Goal: Transaction & Acquisition: Download file/media

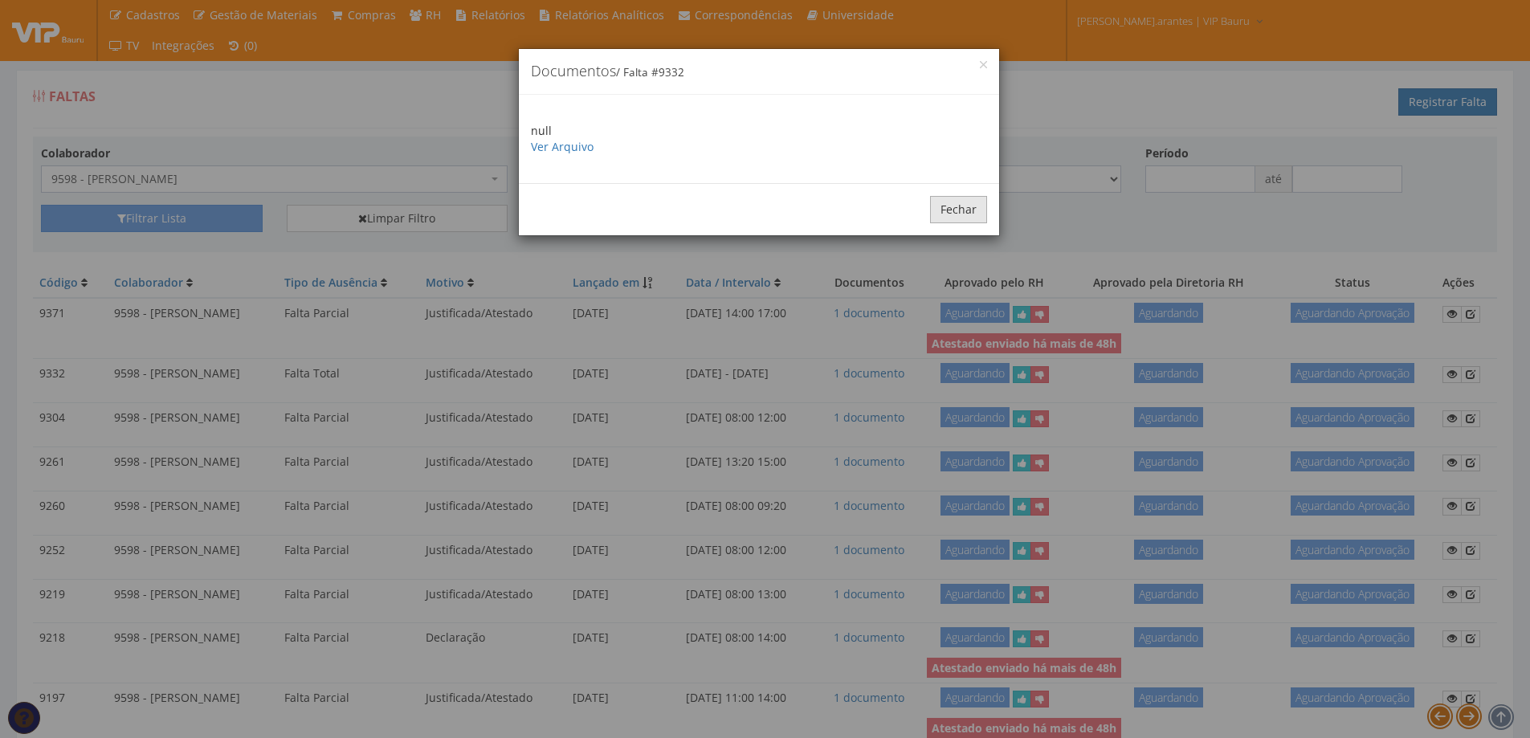
click at [954, 216] on button "Fechar" at bounding box center [958, 209] width 57 height 27
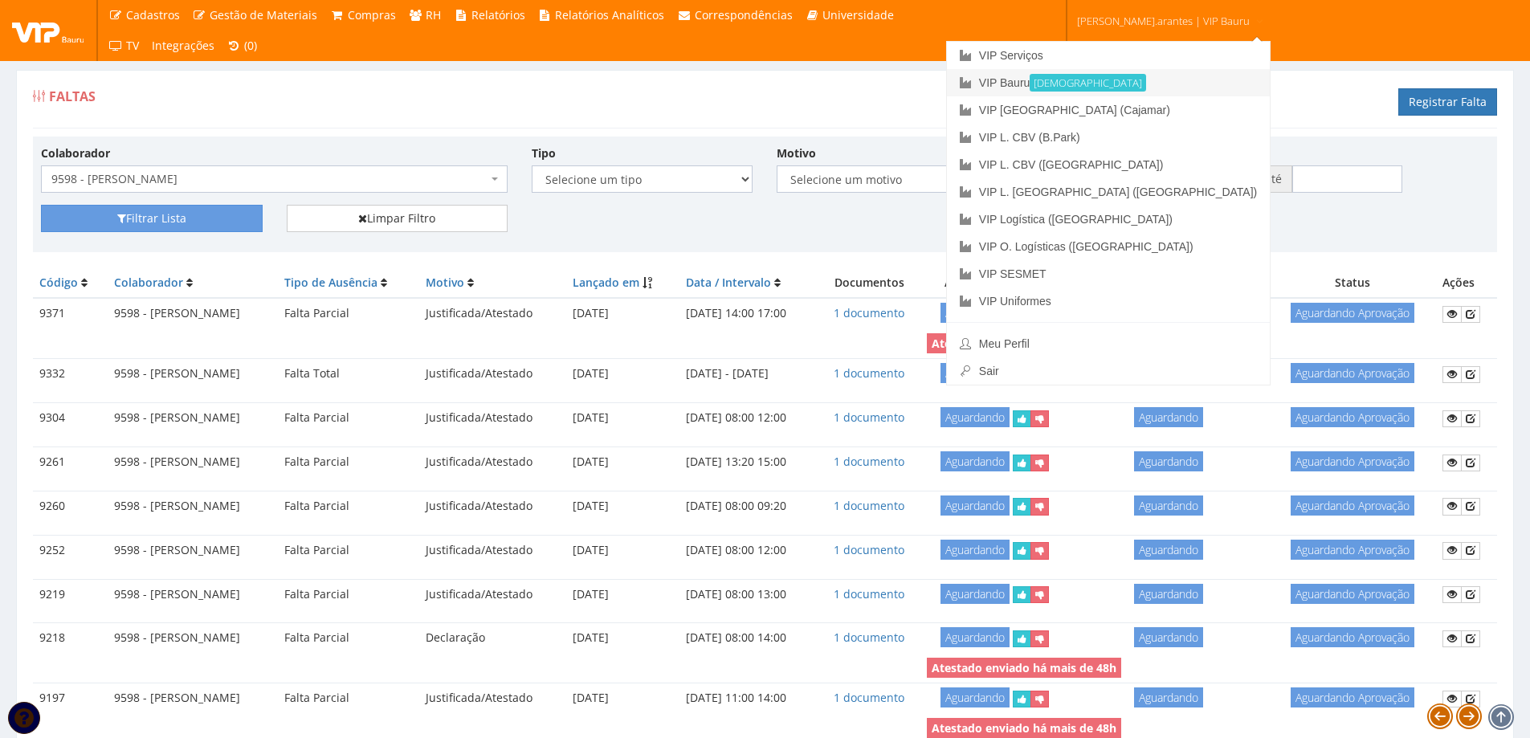
click at [1068, 79] on link "VIP Bauru Ativa" at bounding box center [1108, 82] width 323 height 27
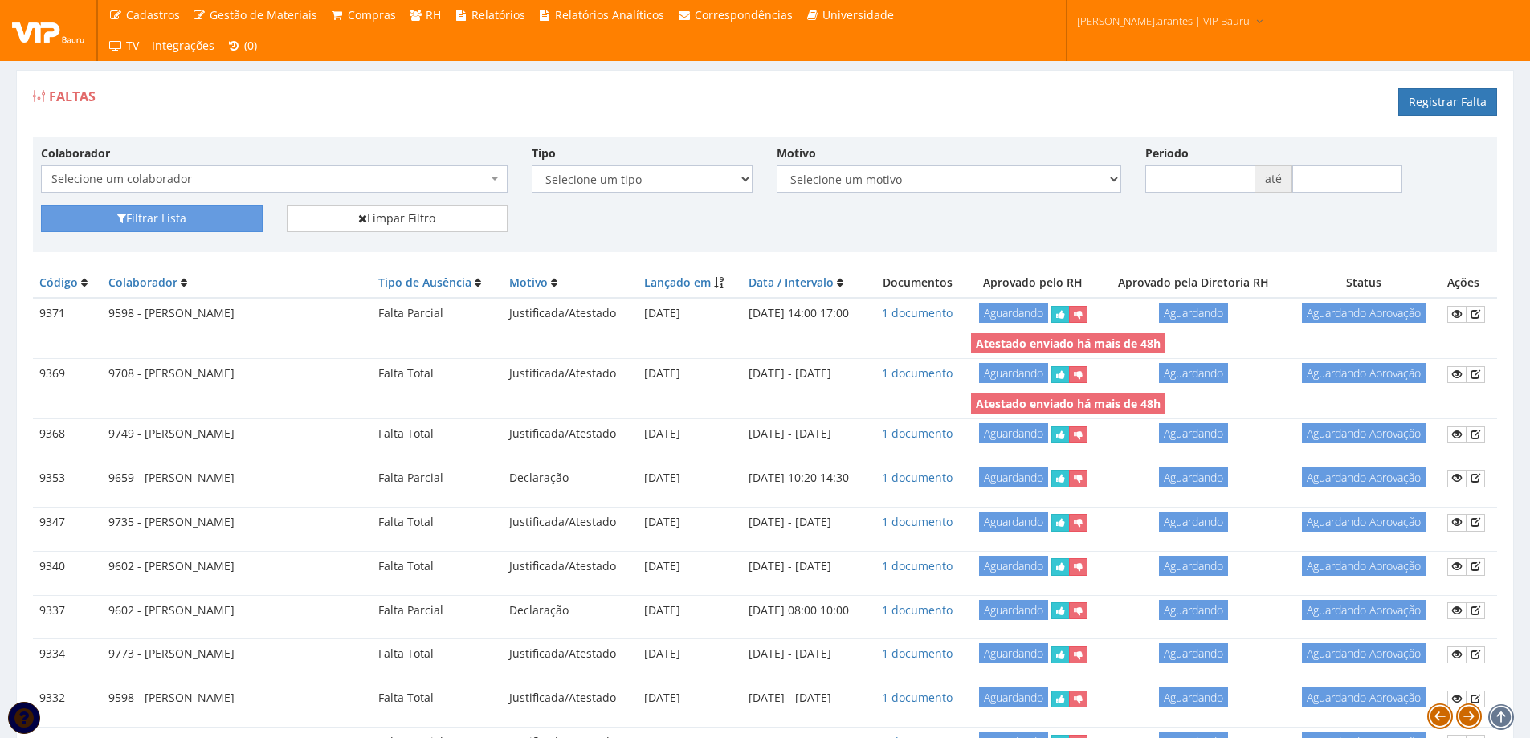
click at [199, 182] on span "Selecione um colaborador" at bounding box center [269, 179] width 436 height 16
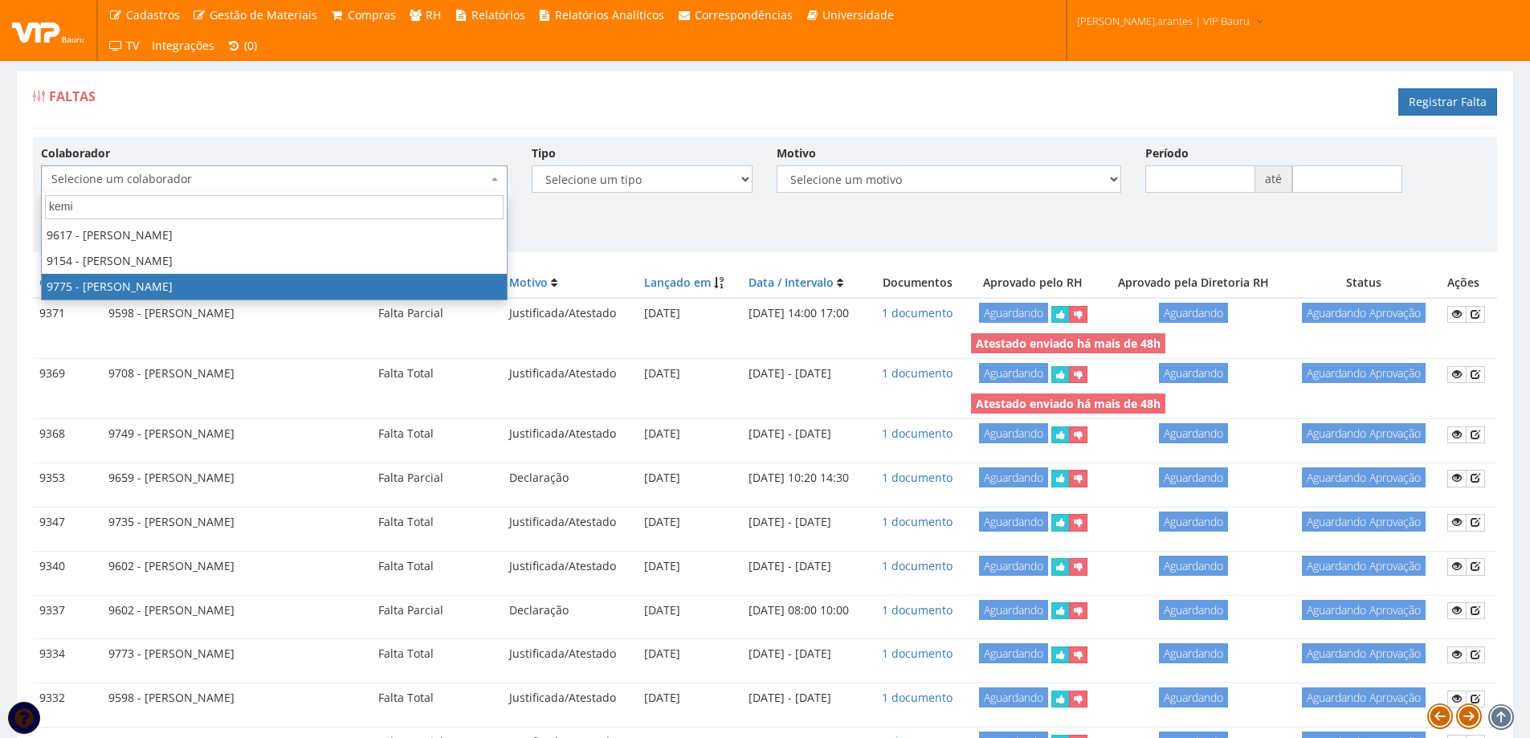
type input "kemi"
select select "4090"
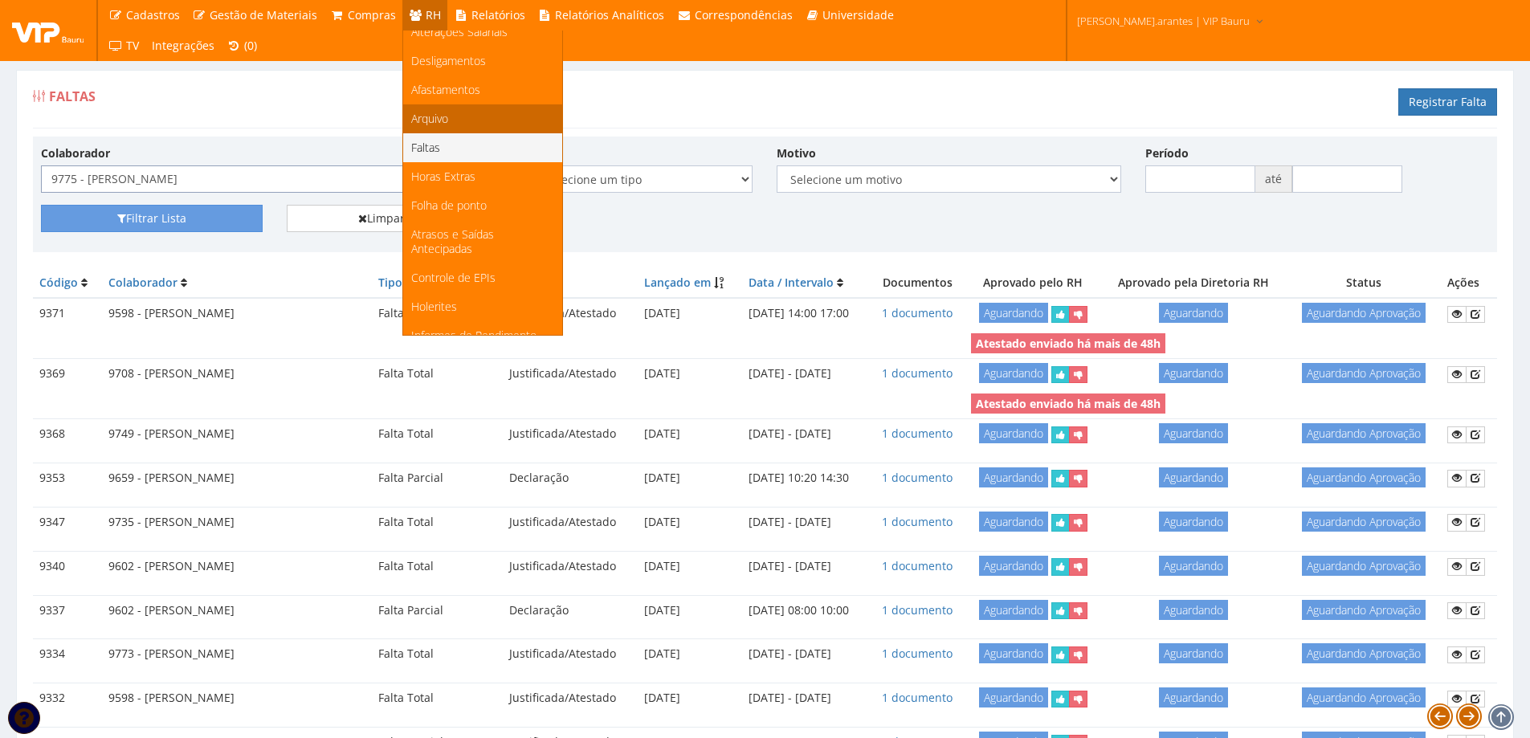
scroll to position [161, 0]
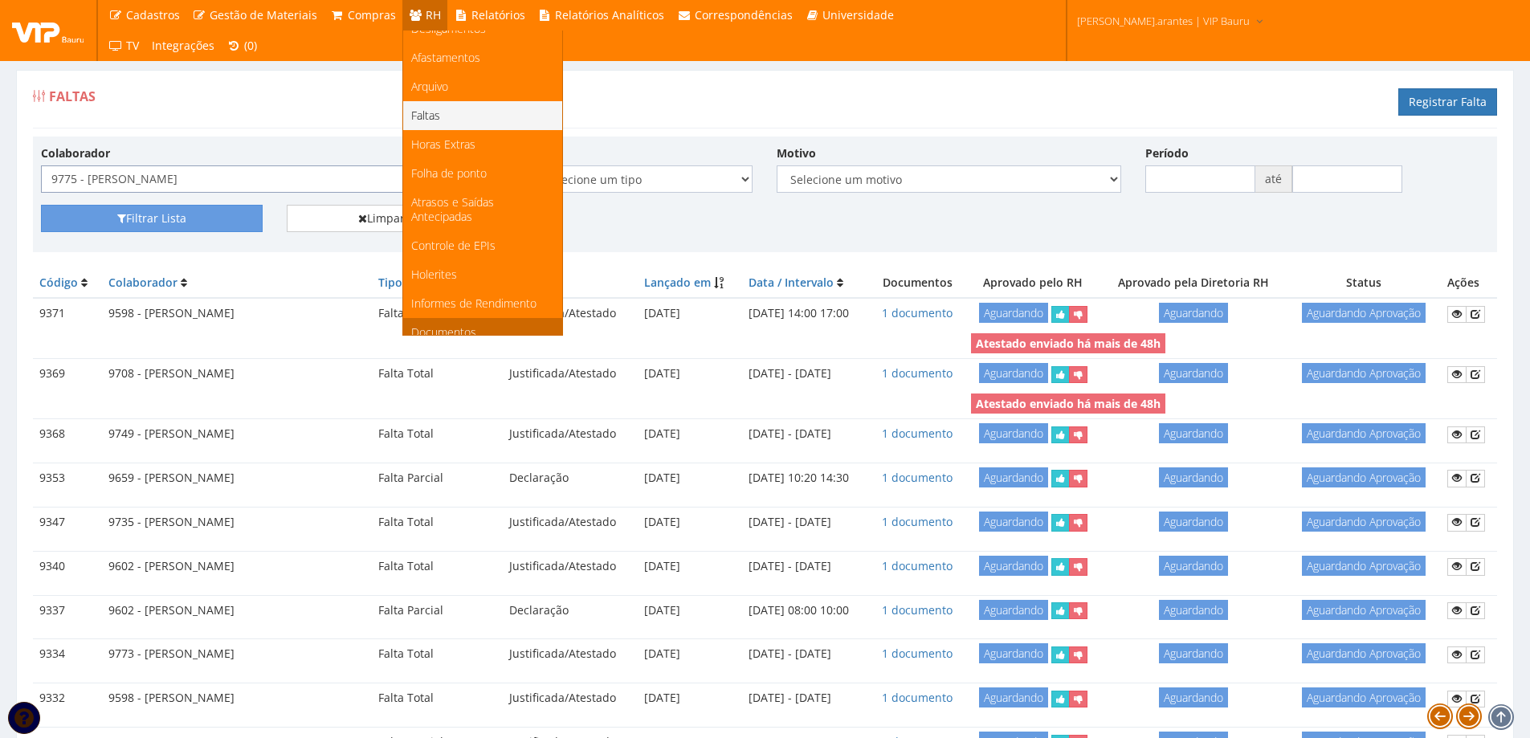
click at [432, 325] on span "Documentos" at bounding box center [443, 332] width 65 height 15
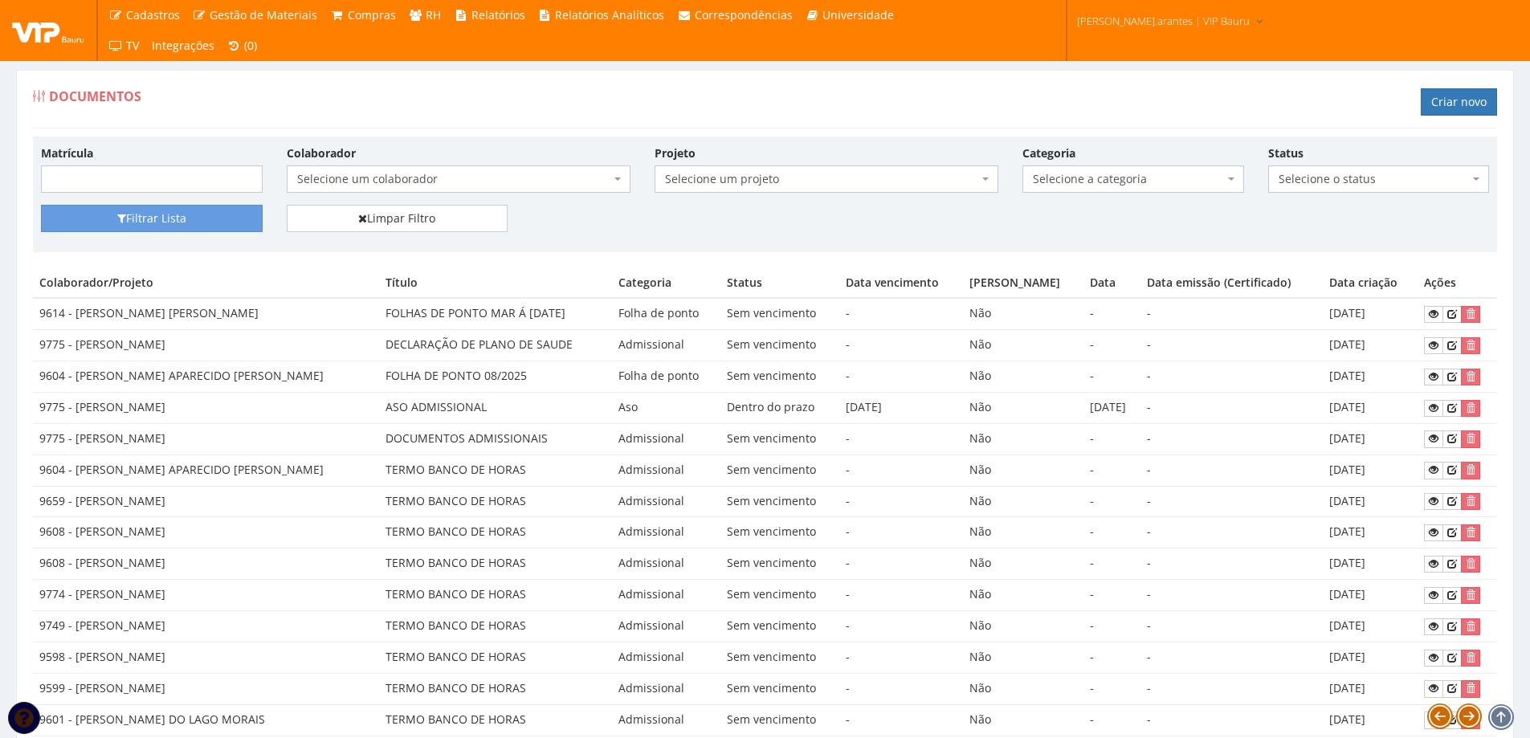
click at [365, 178] on span "Selecione um colaborador" at bounding box center [453, 179] width 313 height 16
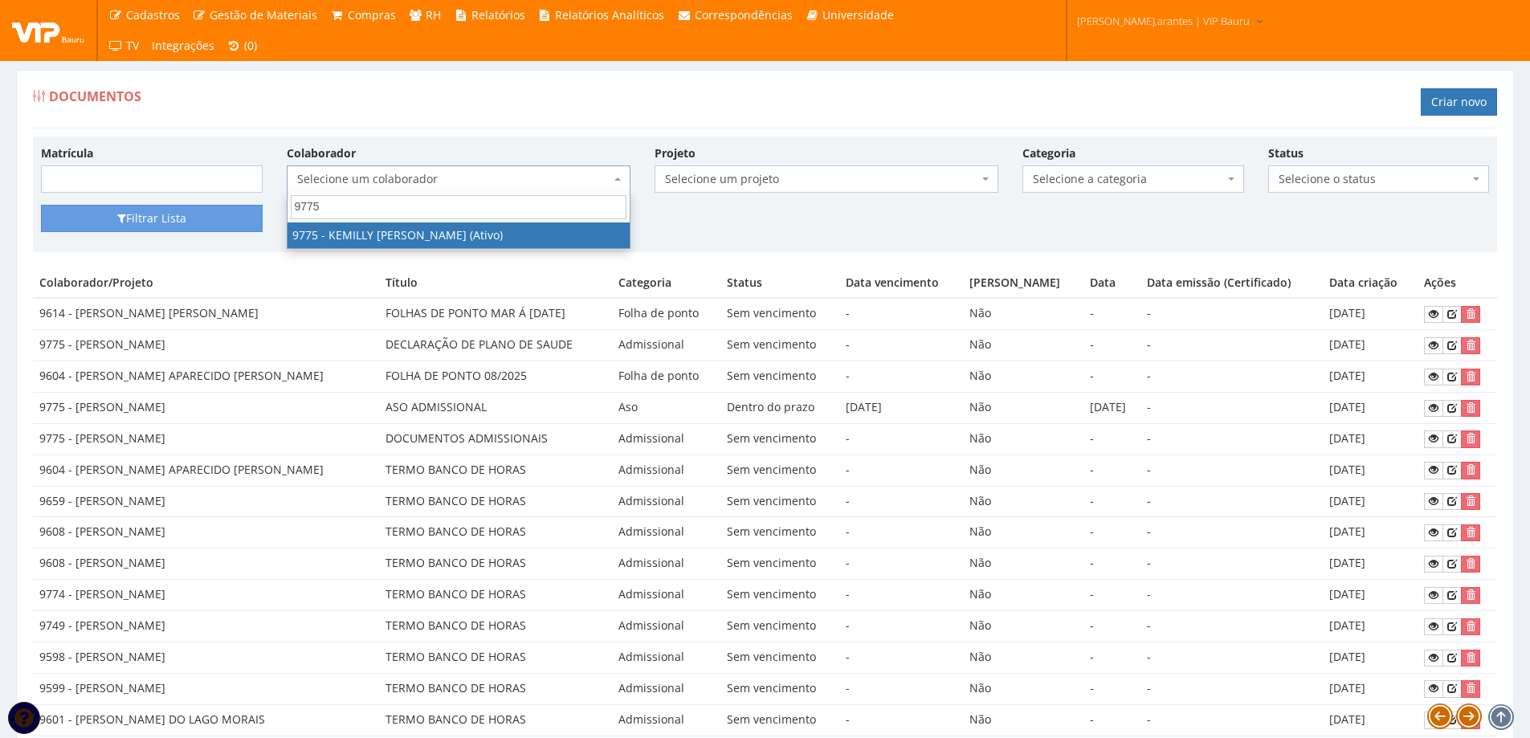
type input "9775"
select select "4090"
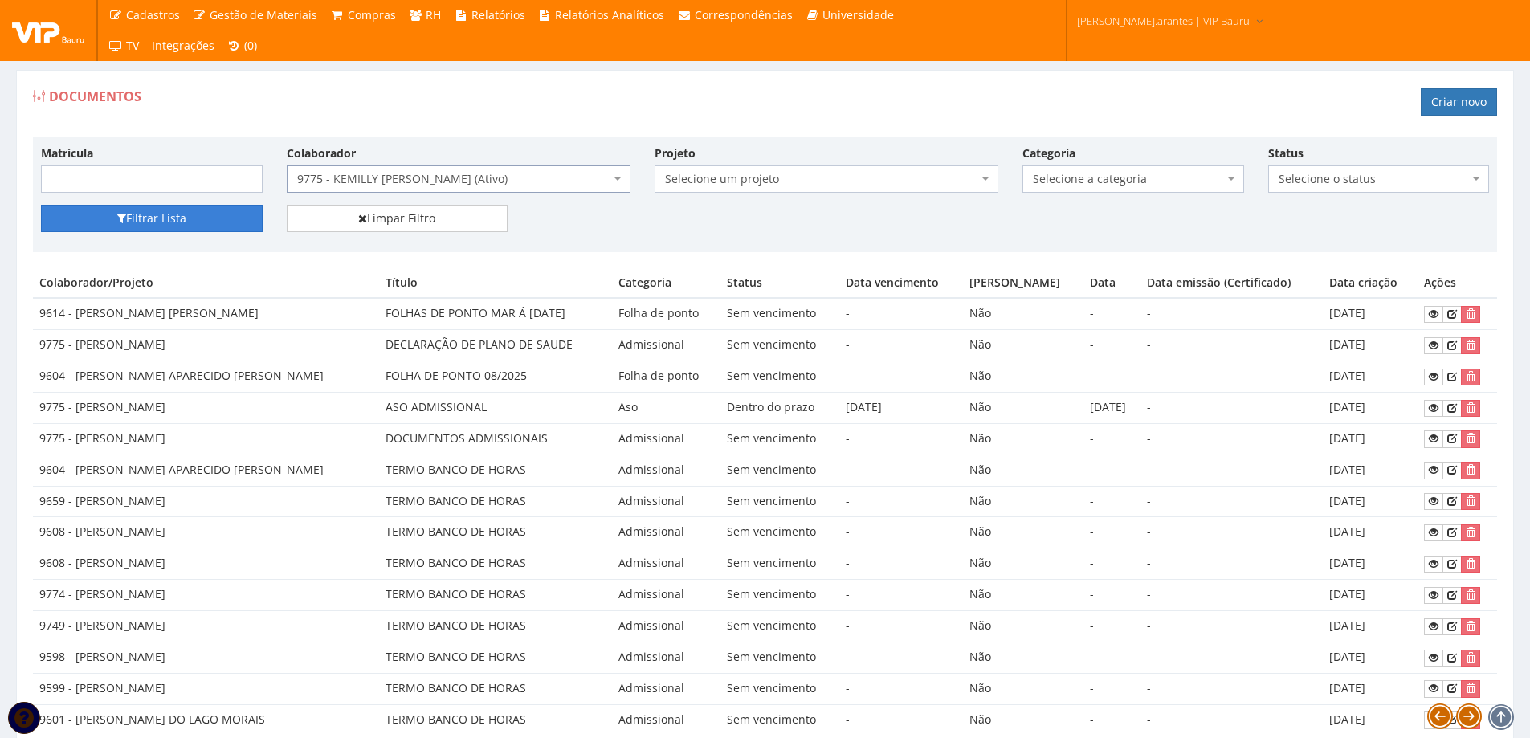
click at [176, 221] on button "Filtrar Lista" at bounding box center [152, 218] width 222 height 27
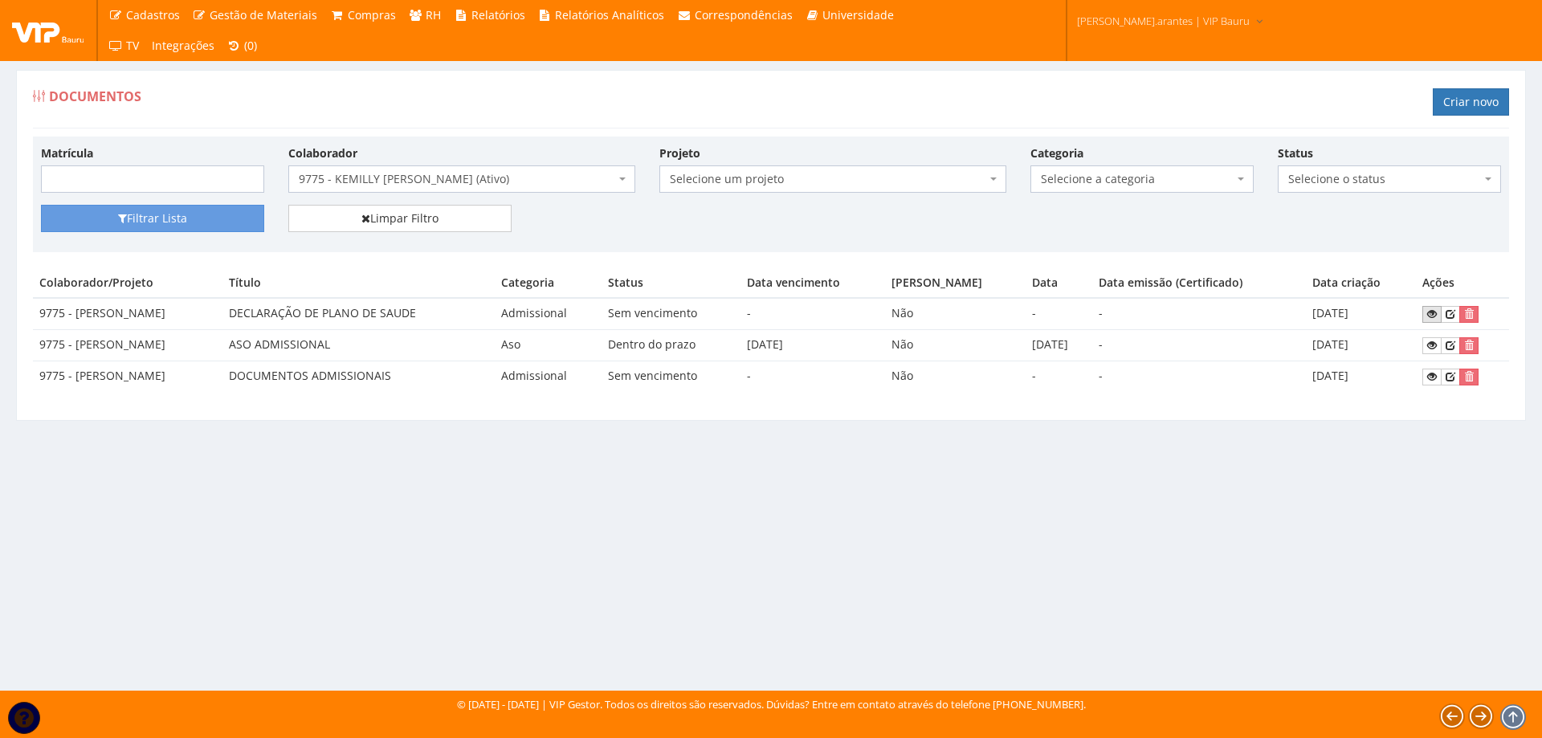
click at [1437, 317] on icon at bounding box center [1433, 313] width 10 height 11
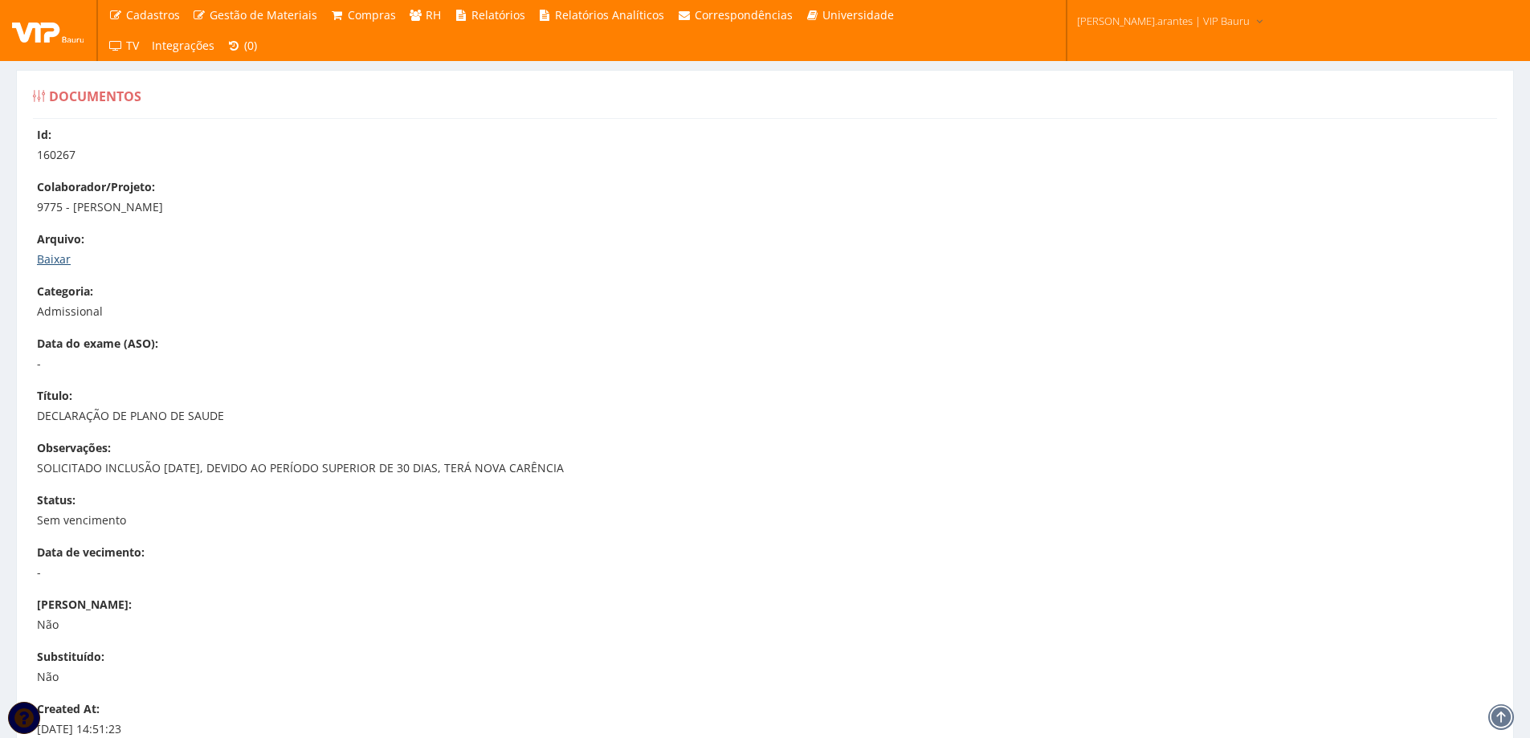
click at [53, 251] on link "Baixar" at bounding box center [54, 258] width 34 height 15
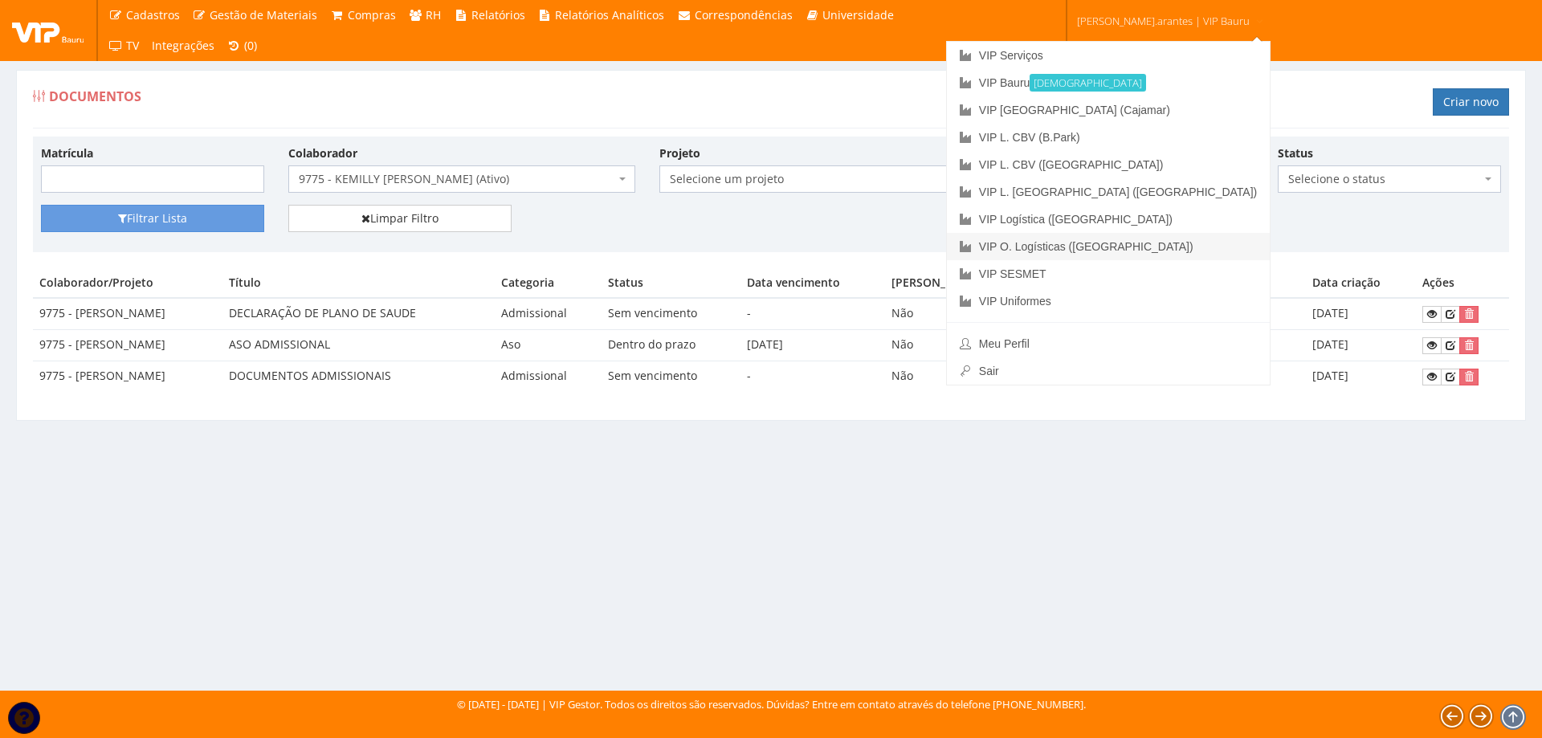
click at [1100, 250] on link "VIP O. Logísticas ([GEOGRAPHIC_DATA])" at bounding box center [1108, 246] width 323 height 27
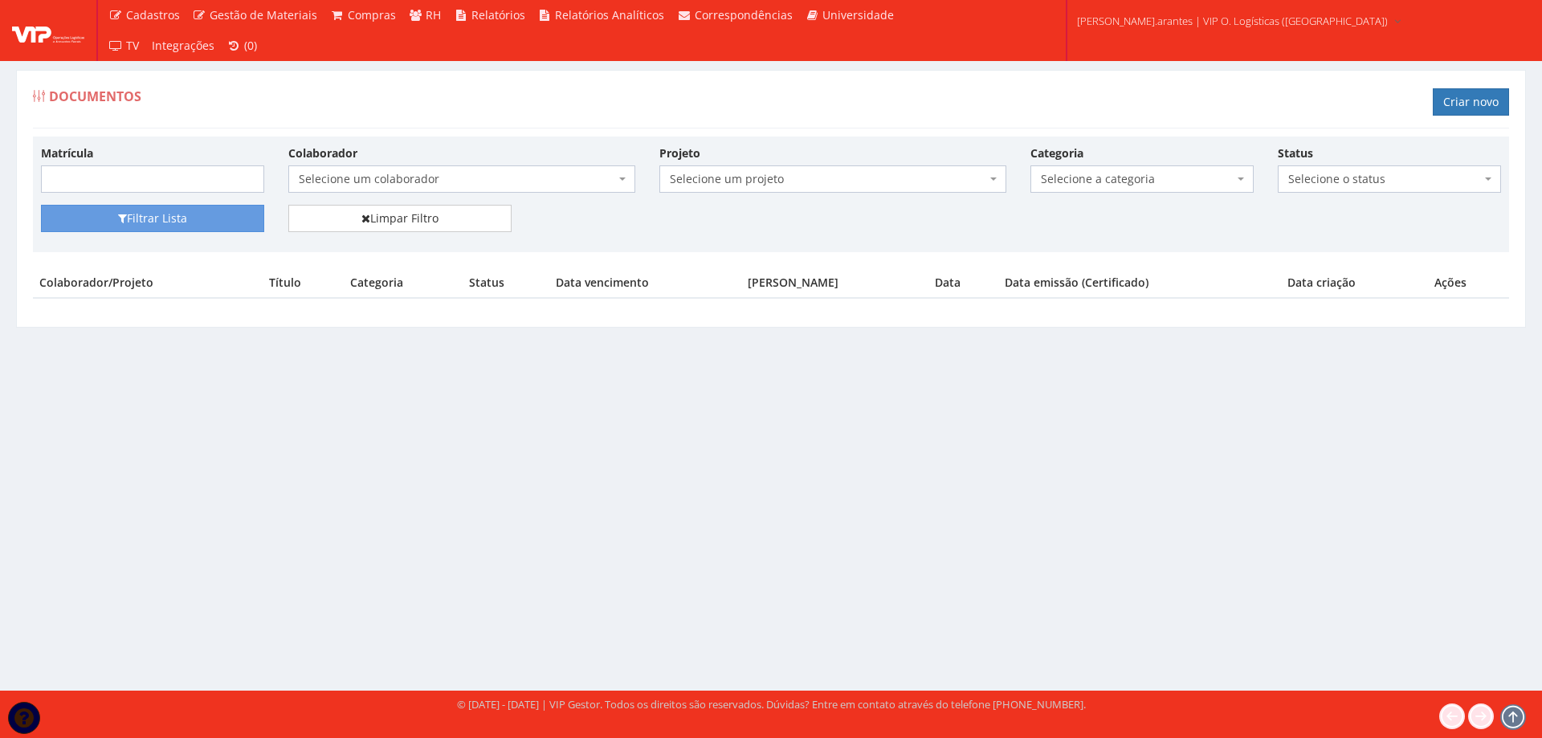
click at [406, 180] on span "Selecione um colaborador" at bounding box center [457, 179] width 317 height 16
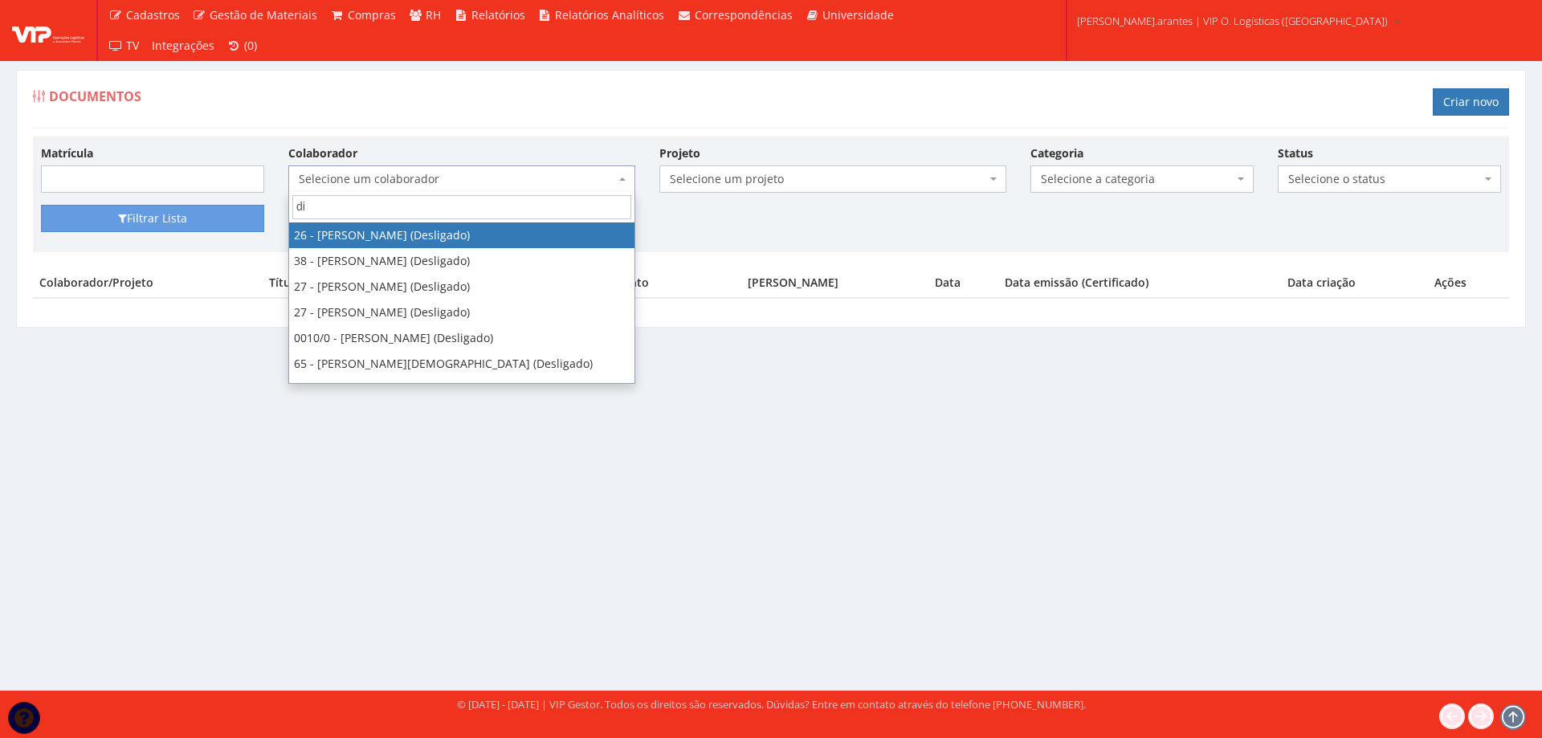
type input "d"
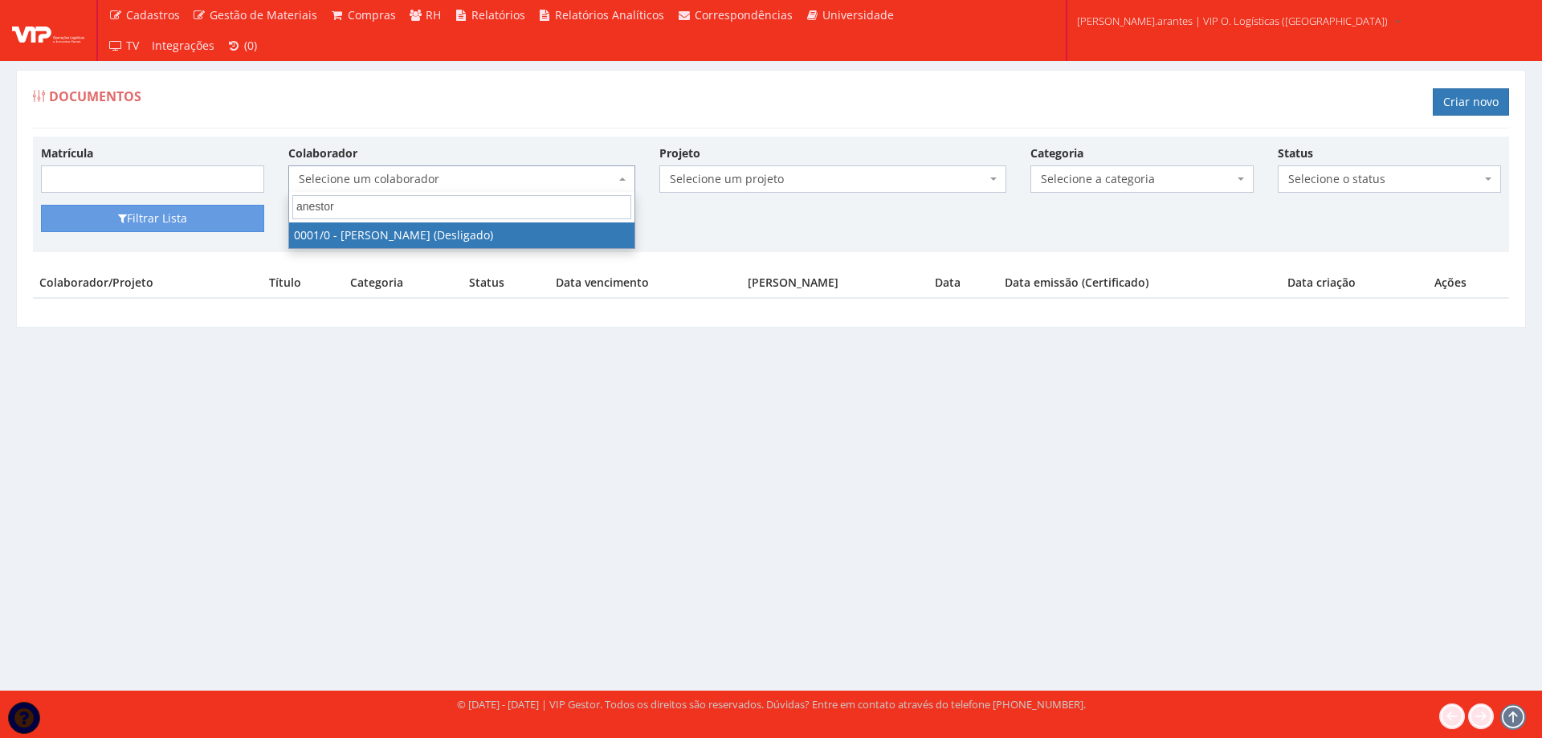
type input "anestor"
select select "1220"
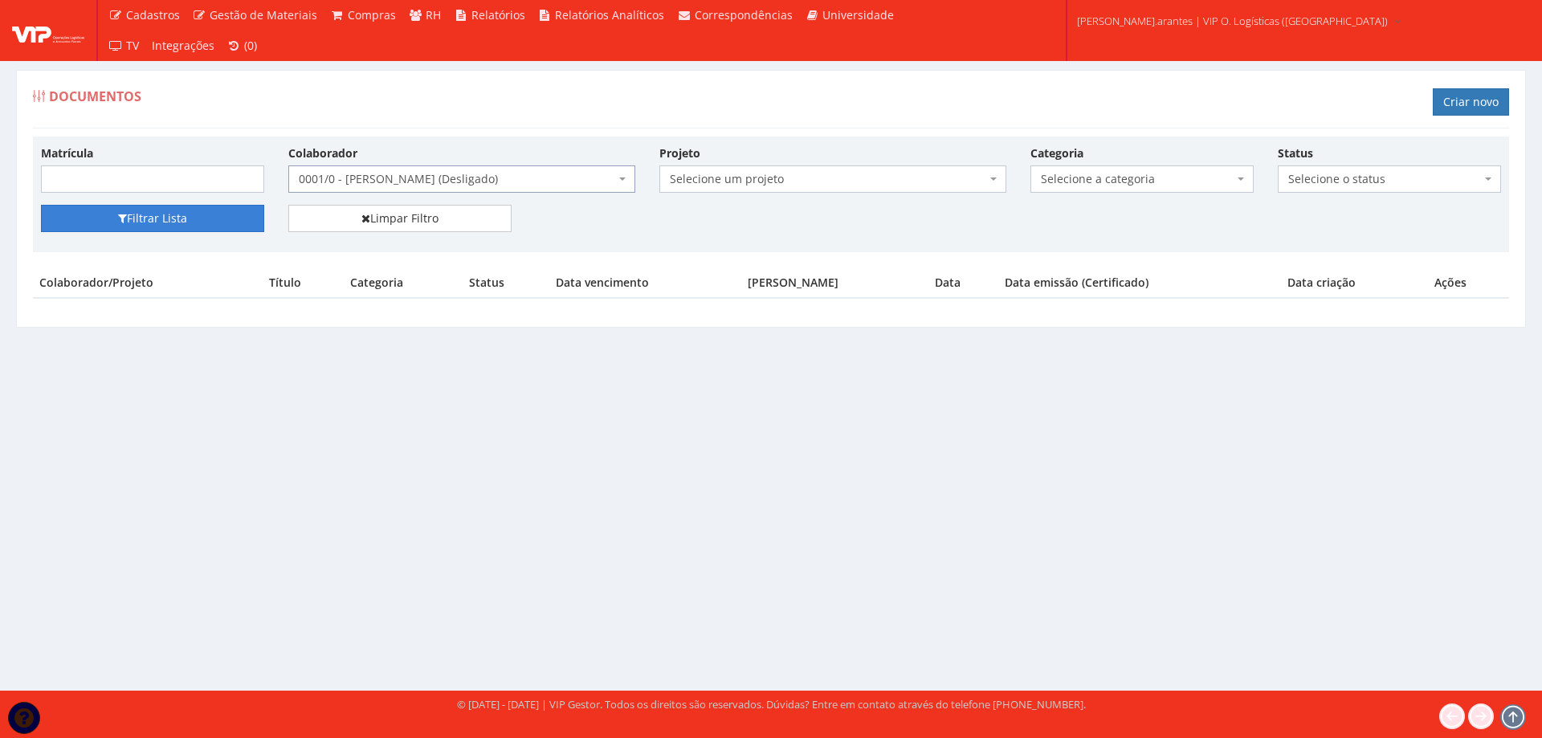
click at [206, 210] on button "Filtrar Lista" at bounding box center [152, 218] width 223 height 27
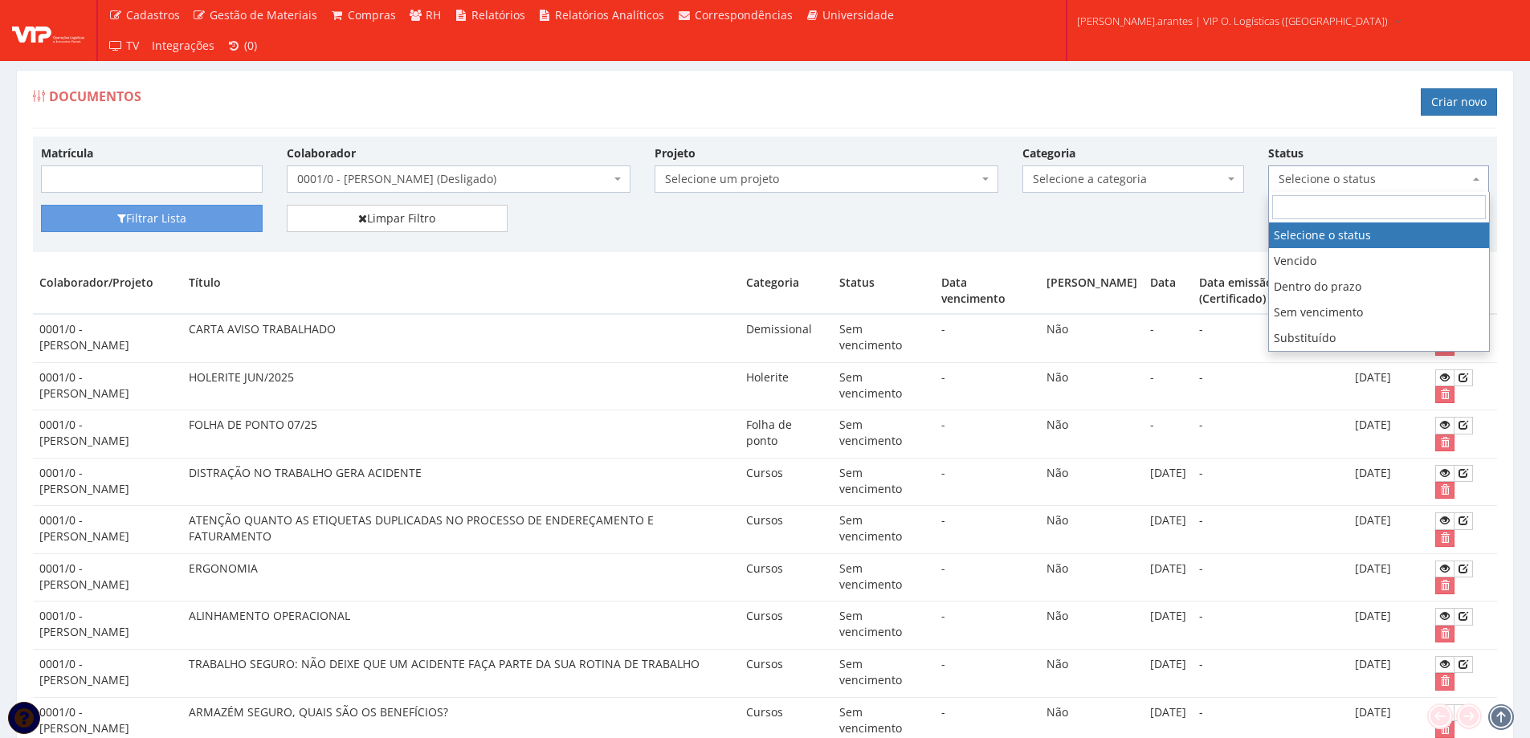
click at [1356, 180] on span "Selecione o status" at bounding box center [1374, 179] width 191 height 16
click at [1144, 179] on span "Selecione a categoria" at bounding box center [1128, 179] width 191 height 16
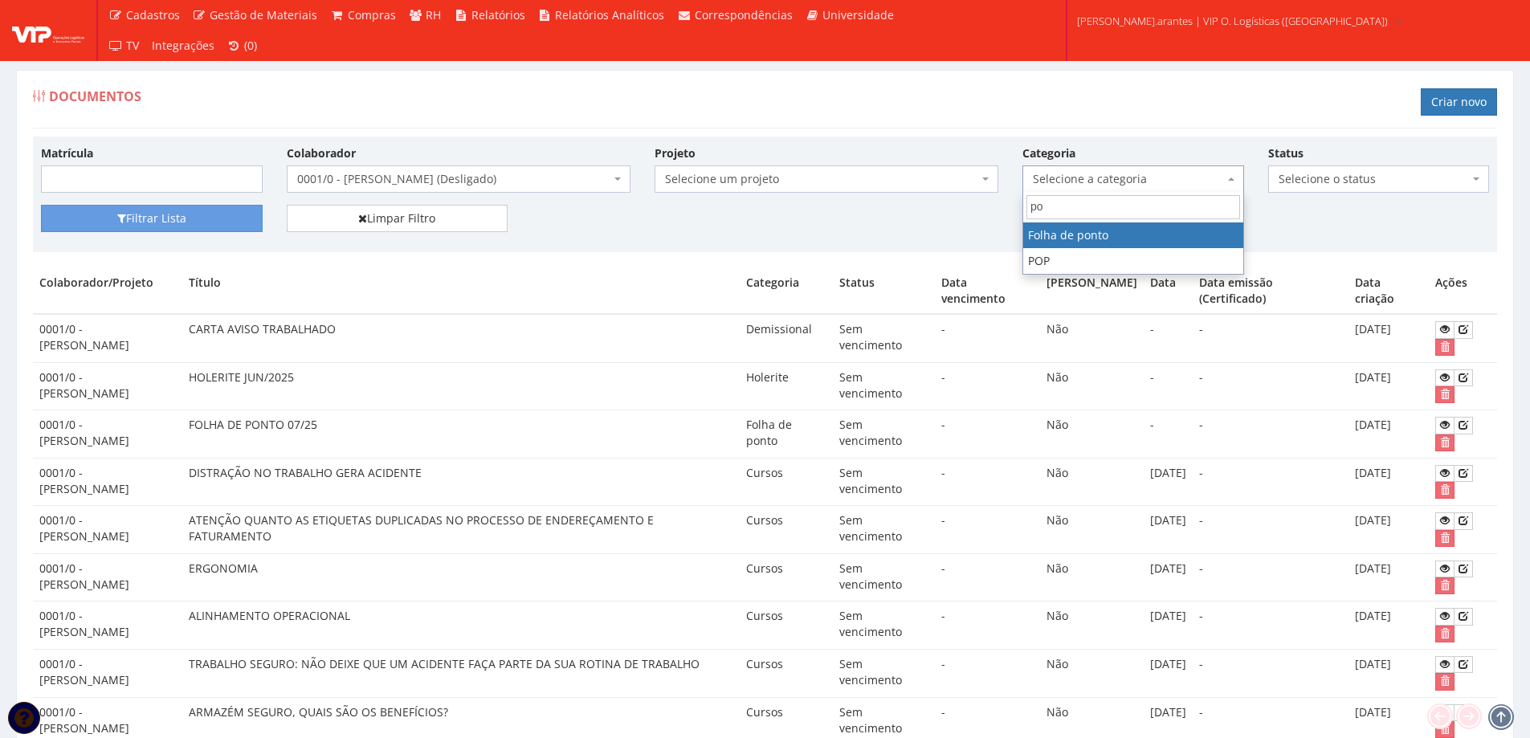
type input "po"
select select "folha_ponto"
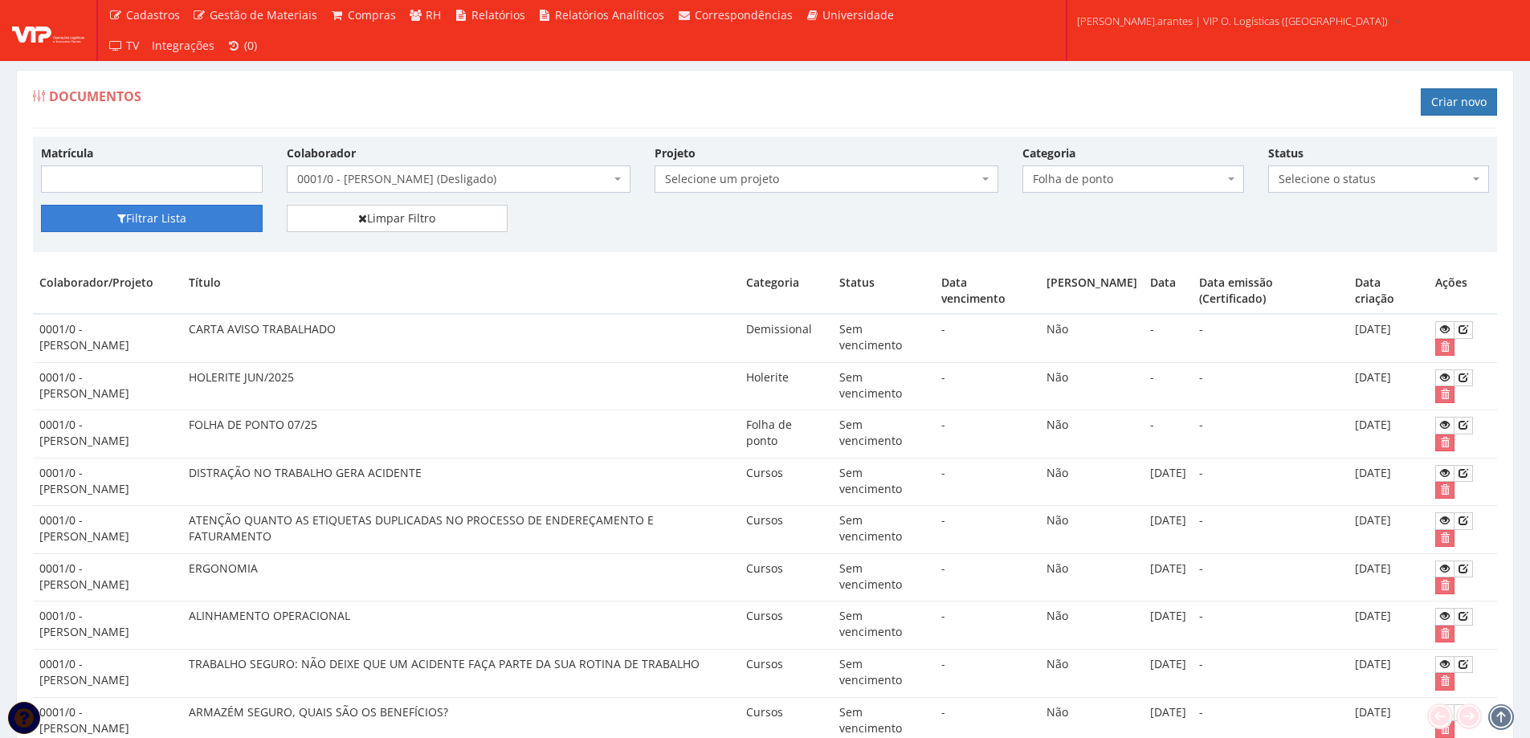
click at [170, 223] on button "Filtrar Lista" at bounding box center [152, 218] width 222 height 27
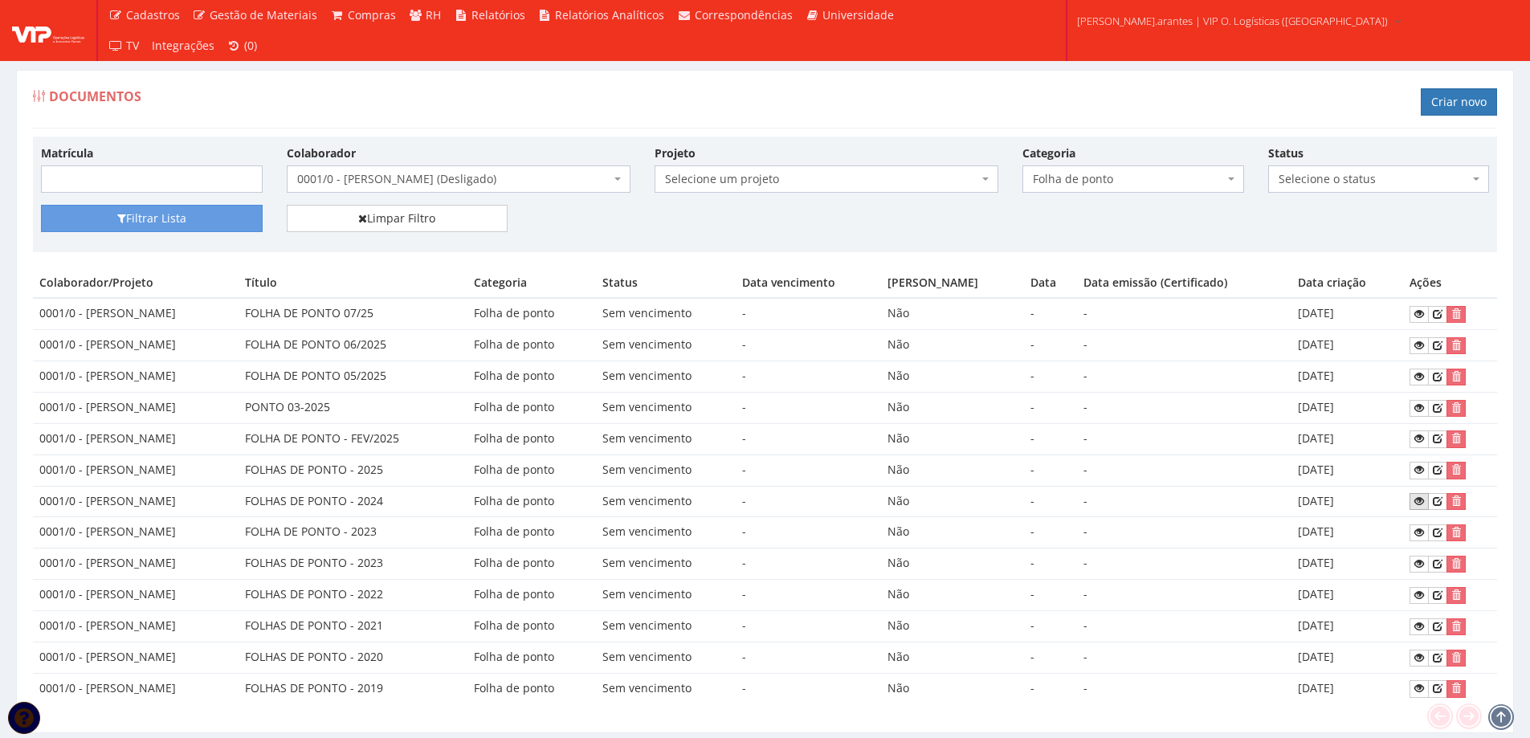
click at [1422, 498] on icon at bounding box center [1420, 501] width 10 height 11
click at [1056, 181] on span "Folha de ponto" at bounding box center [1128, 179] width 191 height 16
type input "hole"
select select "holerite"
click at [100, 211] on button "Filtrar Lista" at bounding box center [152, 218] width 222 height 27
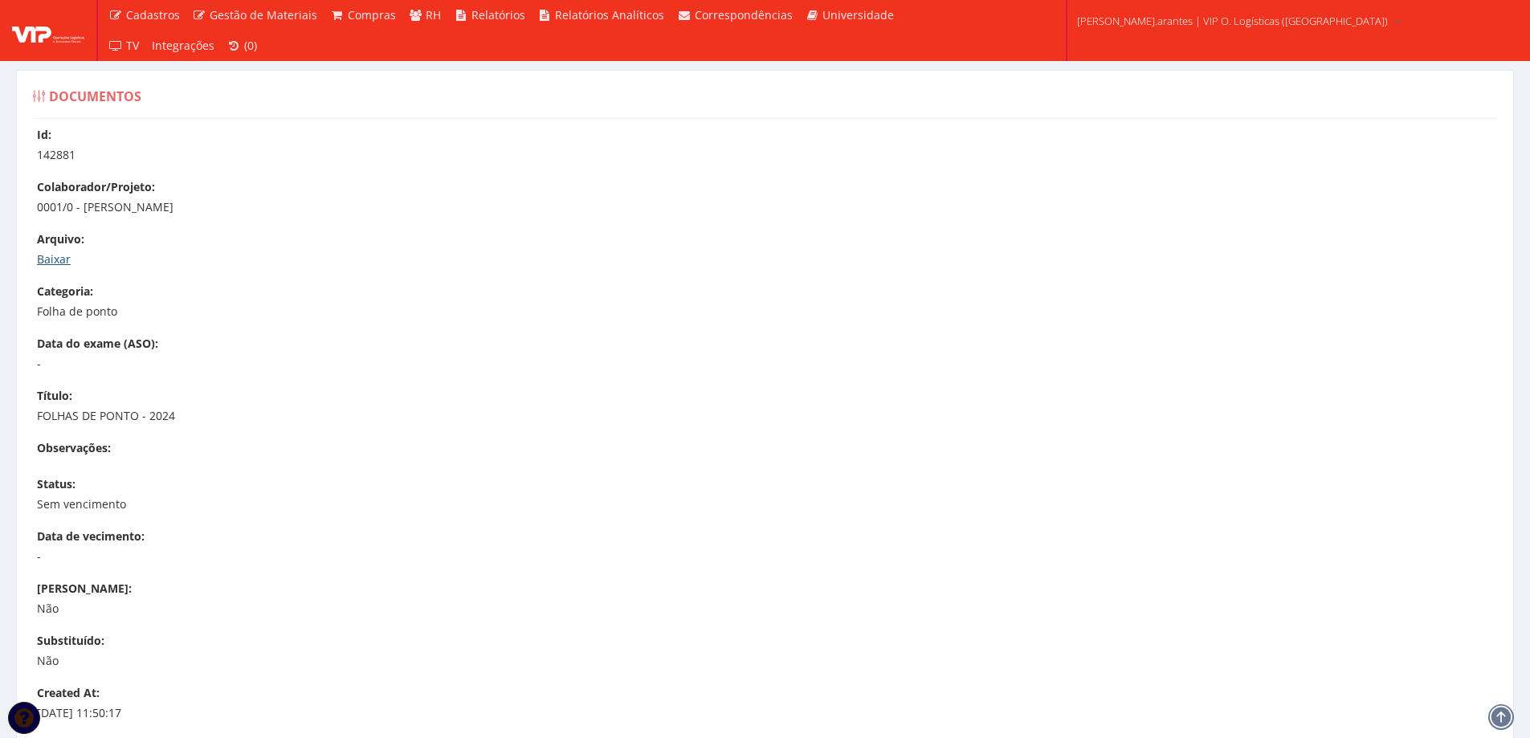
click at [45, 264] on link "Baixar" at bounding box center [54, 258] width 34 height 15
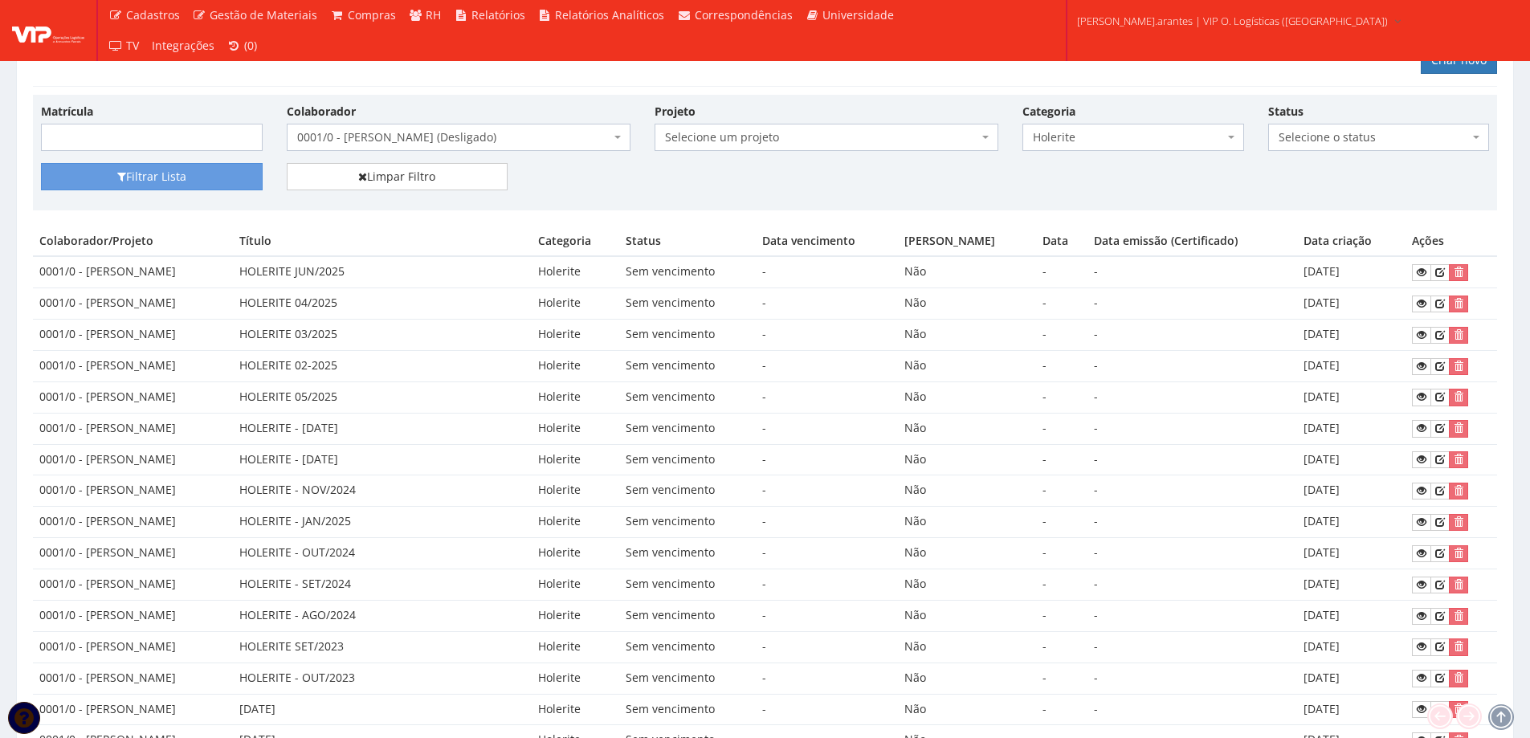
scroll to position [36, 0]
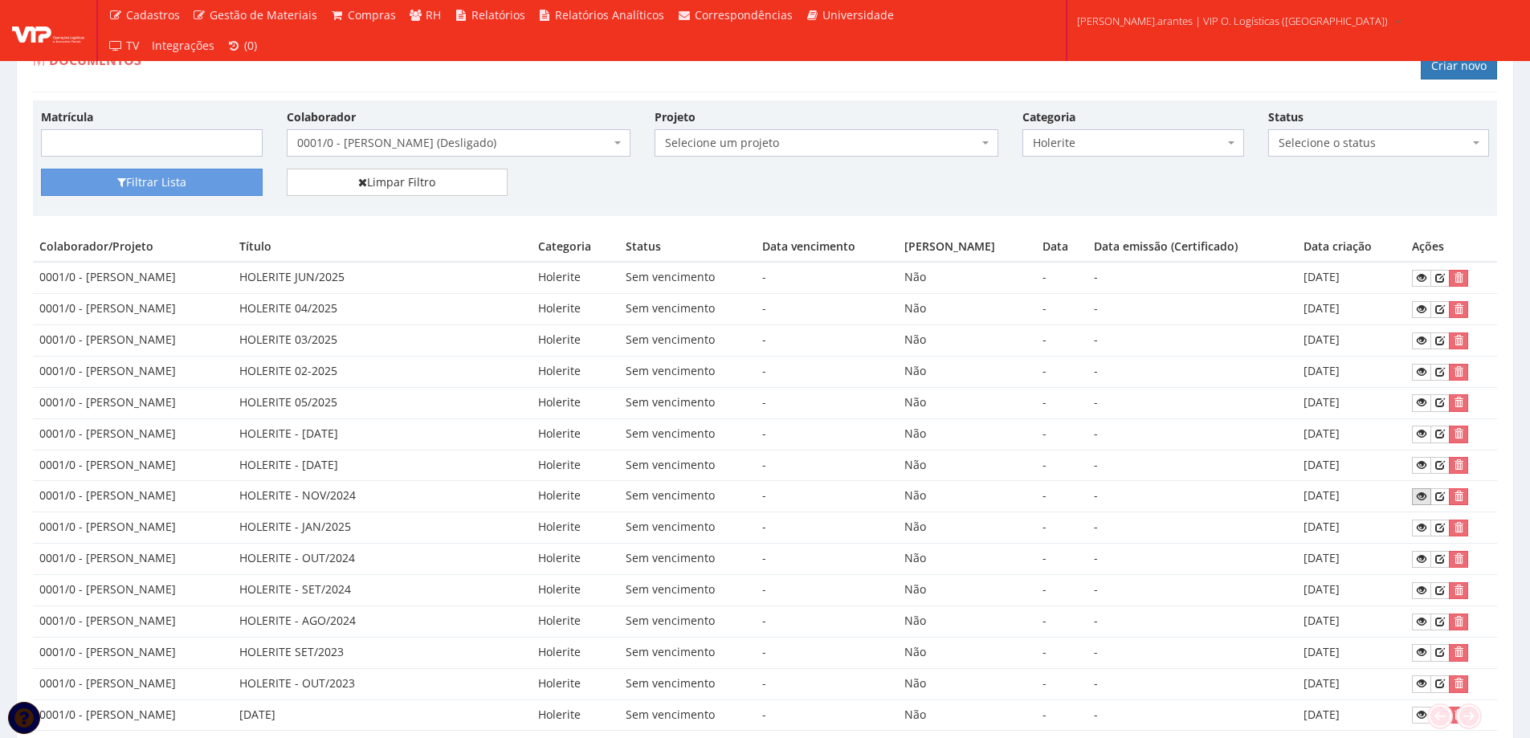
click at [1424, 495] on icon at bounding box center [1422, 496] width 10 height 11
click at [1424, 469] on icon at bounding box center [1422, 465] width 10 height 11
click at [1420, 432] on icon at bounding box center [1422, 433] width 10 height 11
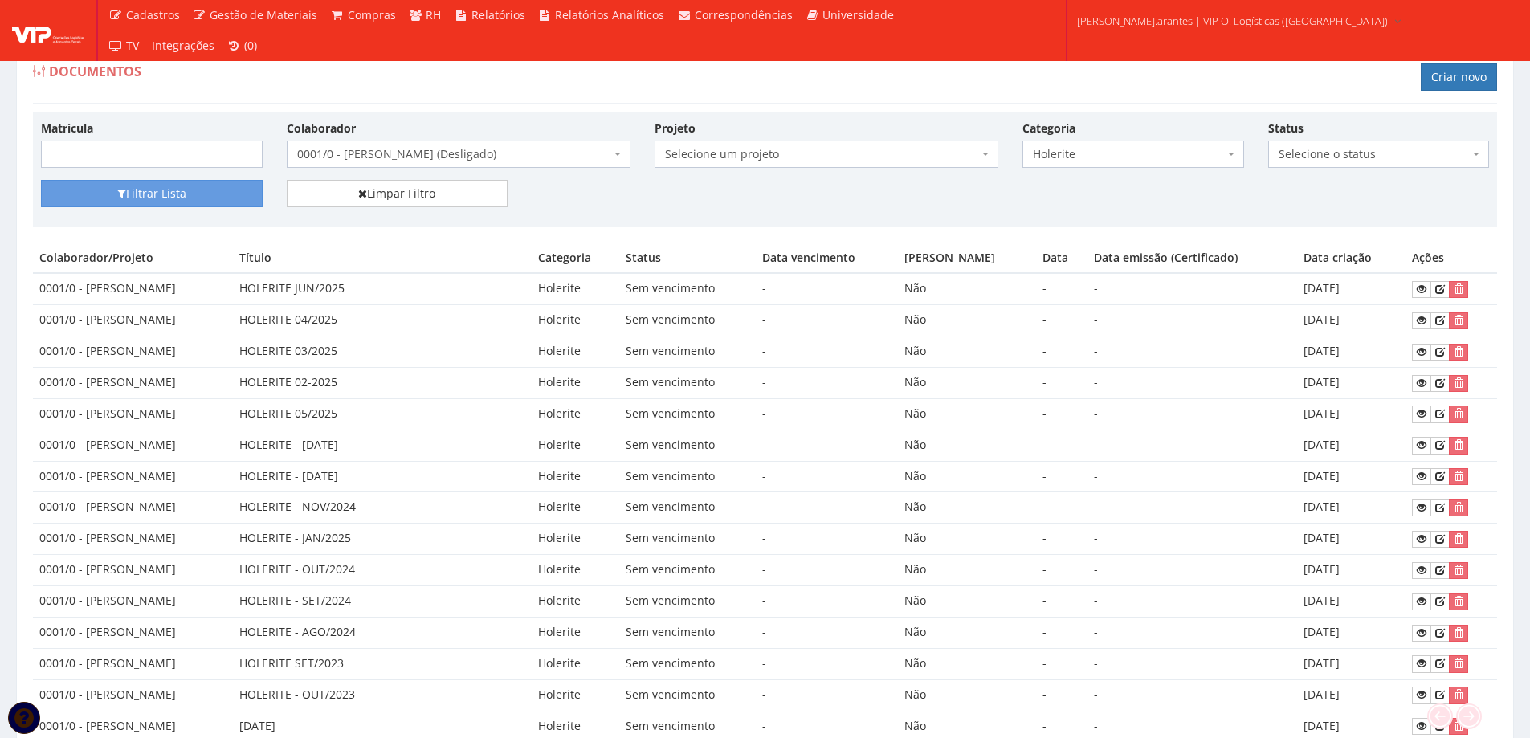
scroll to position [0, 0]
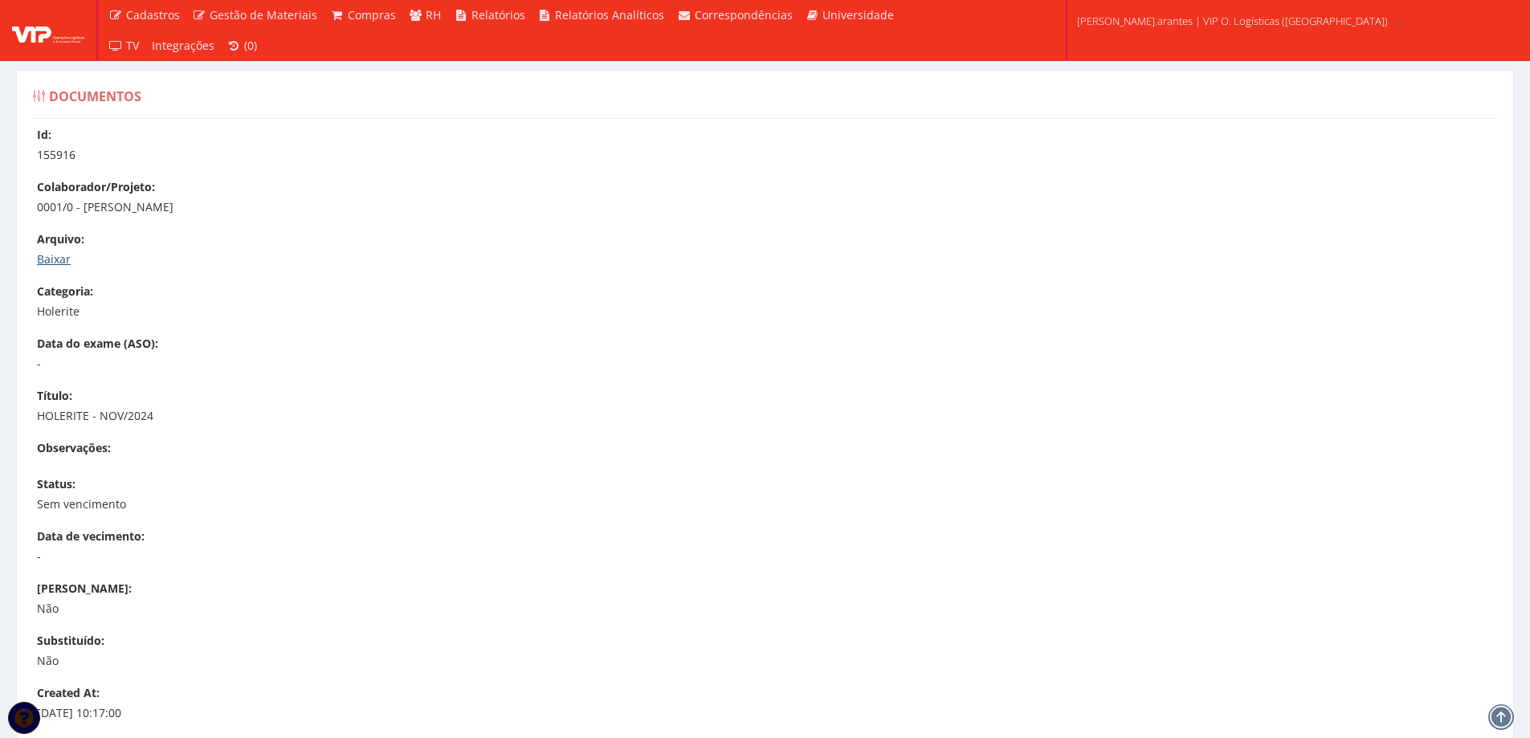
click at [44, 256] on link "Baixar" at bounding box center [54, 258] width 34 height 15
click at [39, 258] on link "Baixar" at bounding box center [54, 258] width 34 height 15
click at [48, 261] on link "Baixar" at bounding box center [54, 258] width 34 height 15
